Goal: Task Accomplishment & Management: Manage account settings

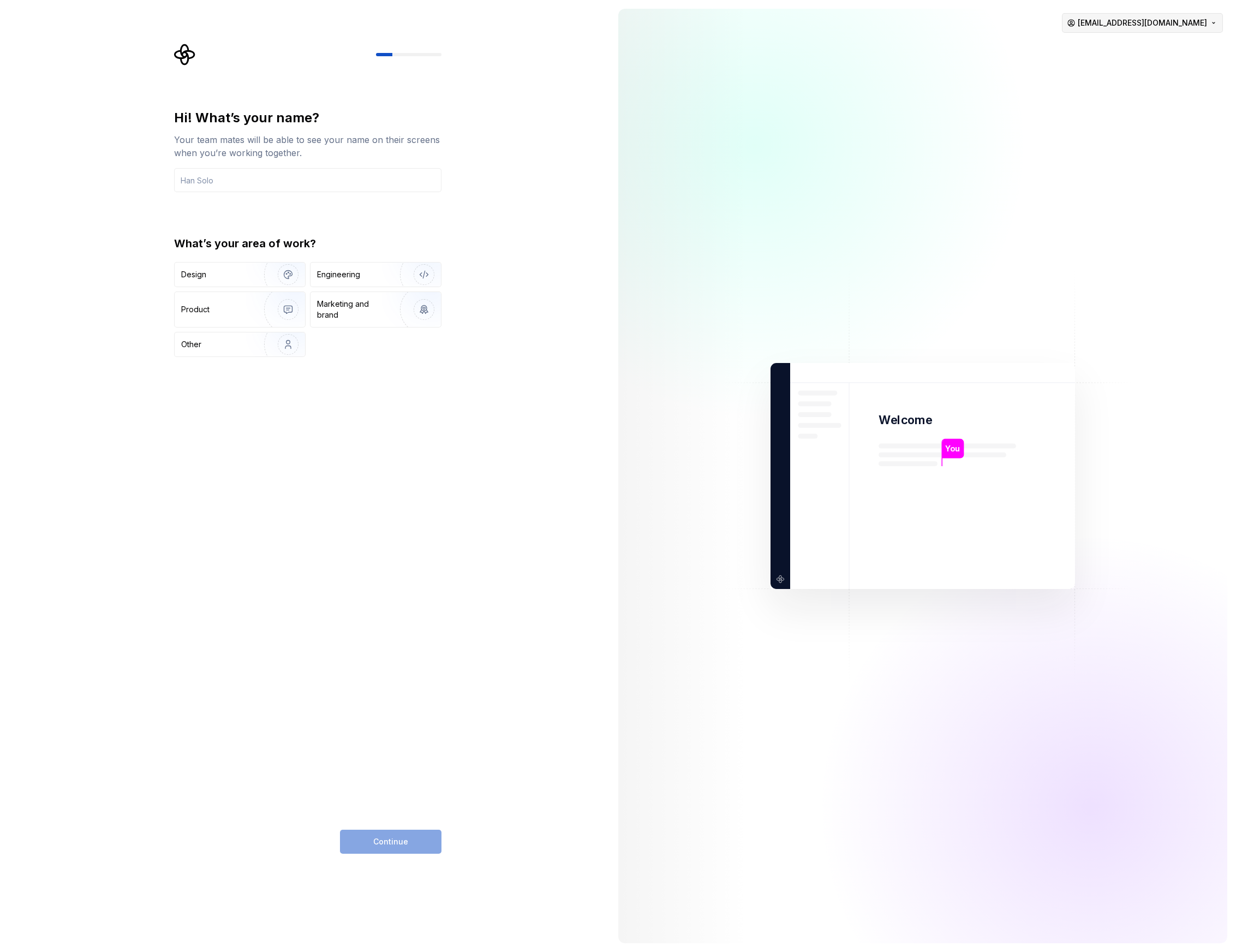
click at [1189, 23] on html "Hi! What’s your name? Your team mates will be able to see your name on their sc…" at bounding box center [618, 476] width 1236 height 952
click at [1126, 73] on div "Delete account" at bounding box center [1175, 68] width 104 height 10
click at [1140, 30] on html "Hi! What’s your name? Your team mates will be able to see your name on their sc…" at bounding box center [618, 476] width 1236 height 952
click at [1147, 71] on div "Delete account" at bounding box center [1175, 68] width 104 height 10
